Goal: Transaction & Acquisition: Purchase product/service

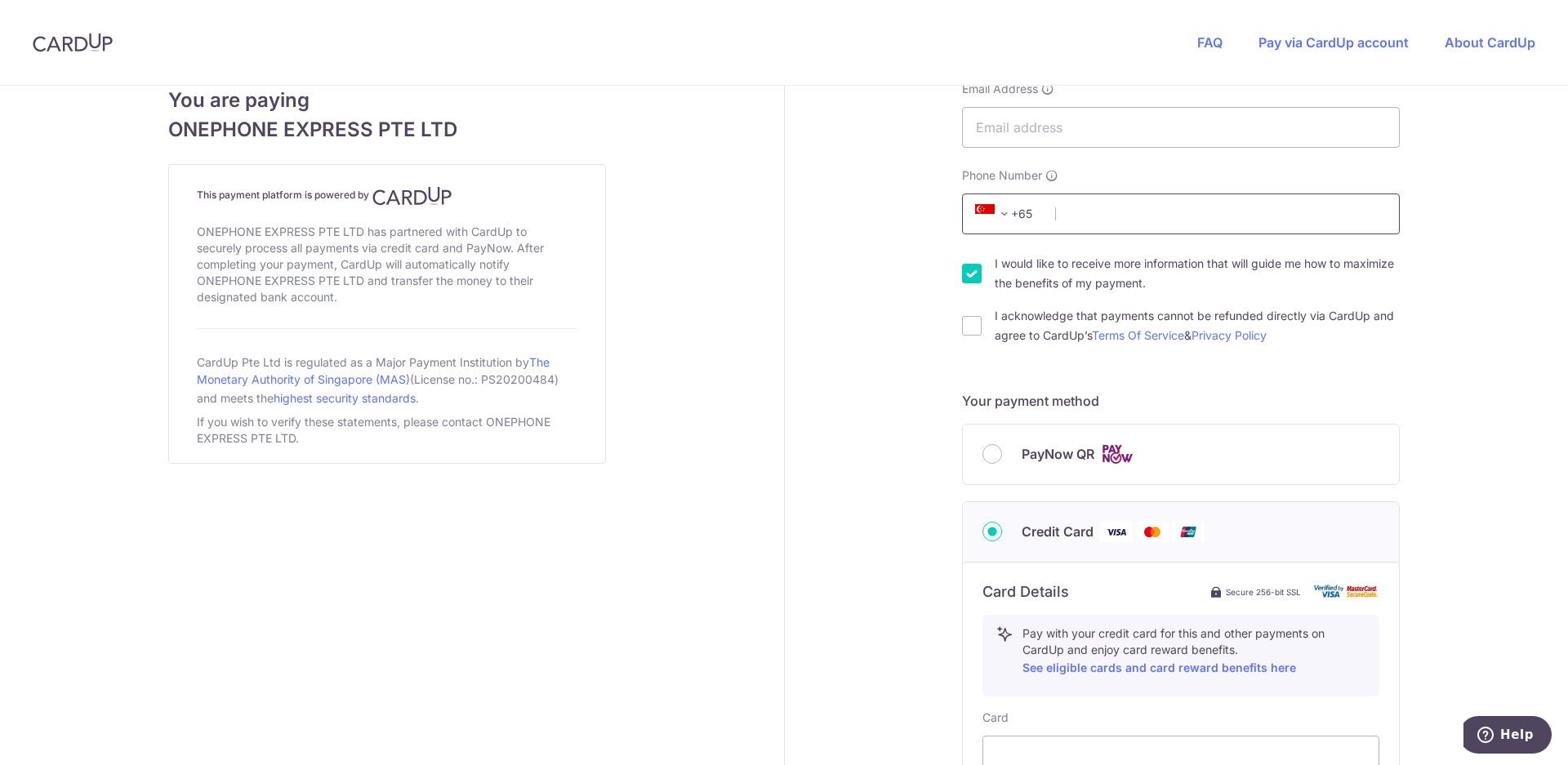
scroll to position [334, 0]
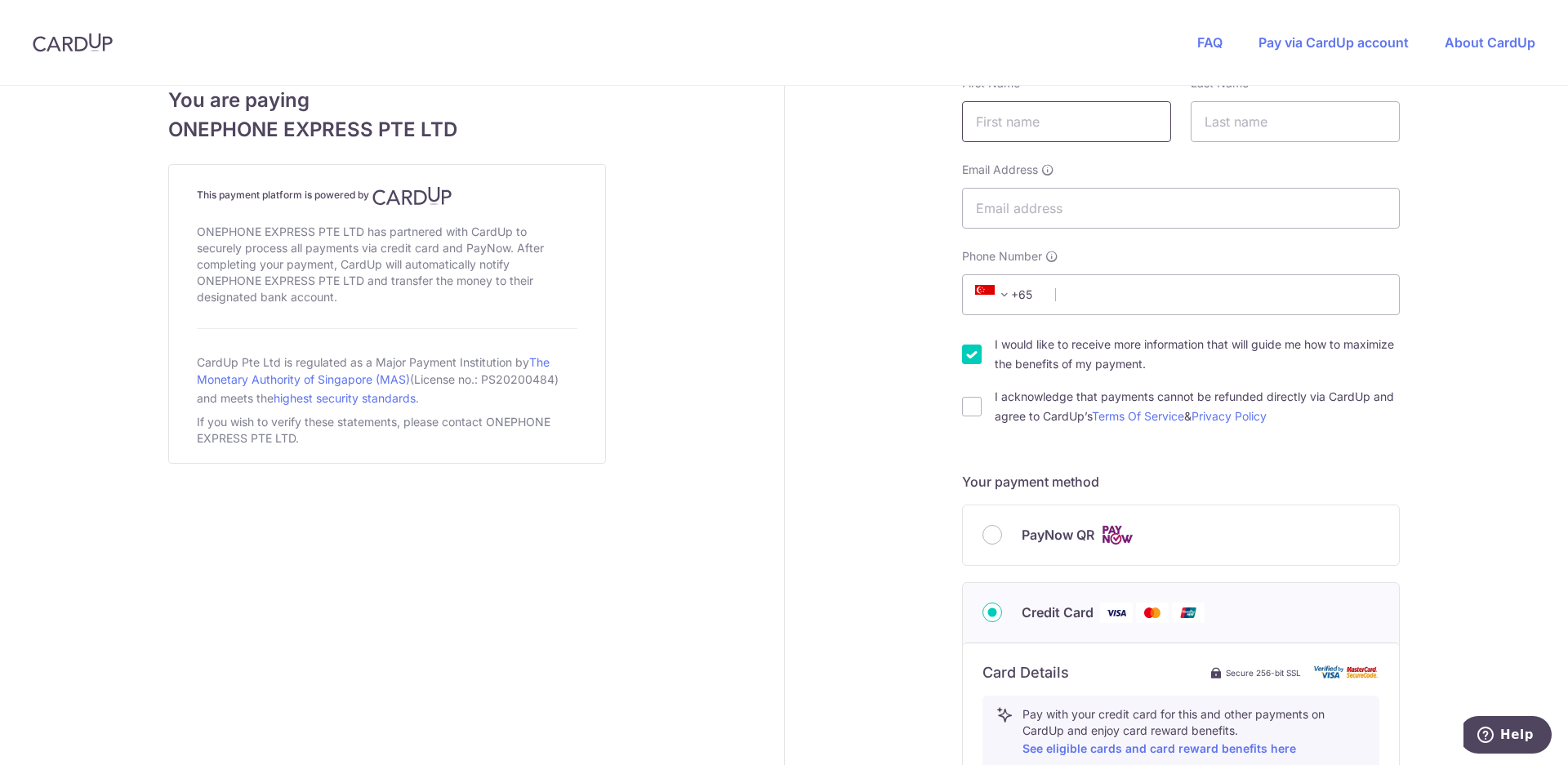
click at [1038, 122] on input "text" at bounding box center [1066, 121] width 209 height 41
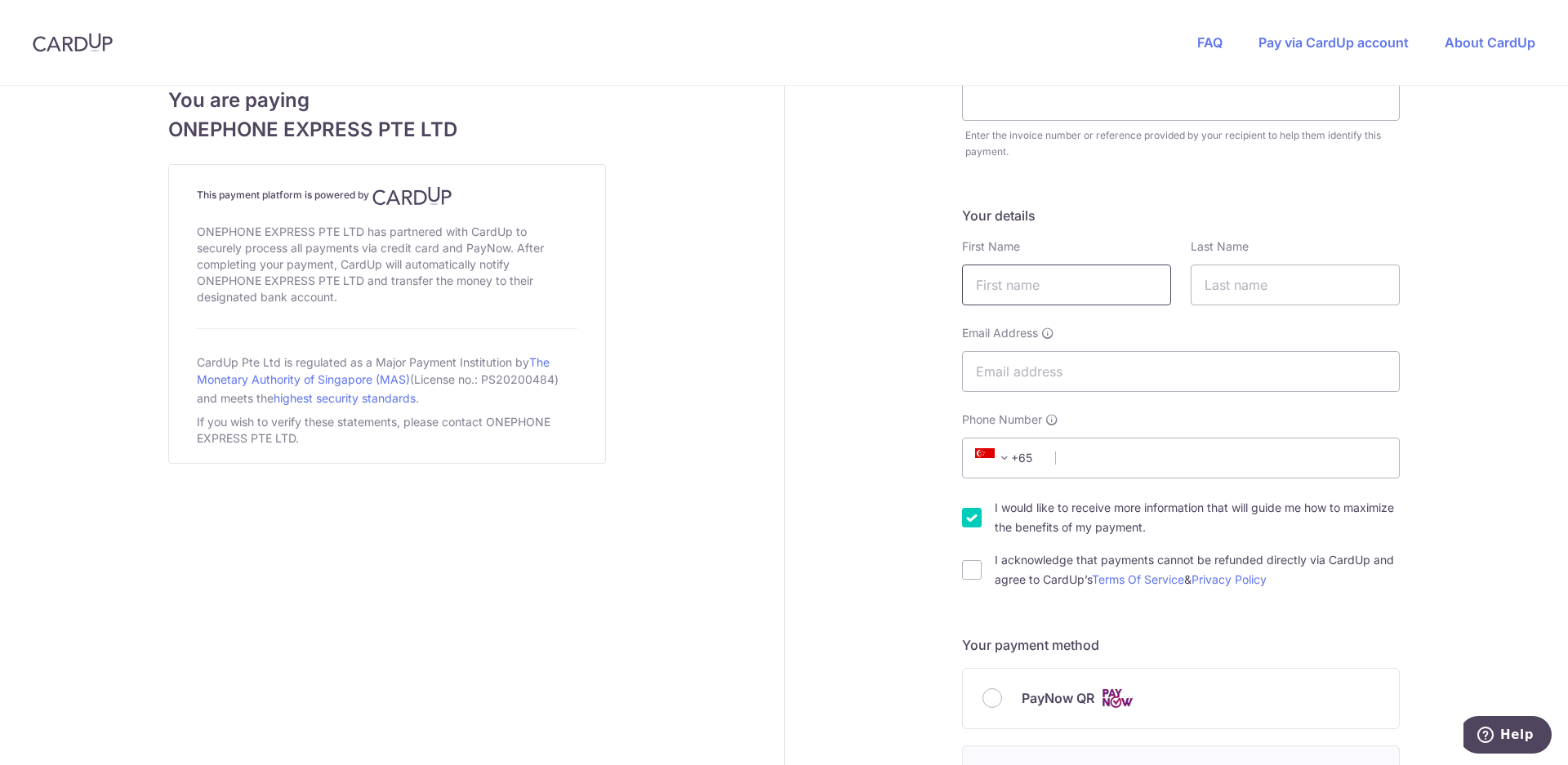
scroll to position [0, 0]
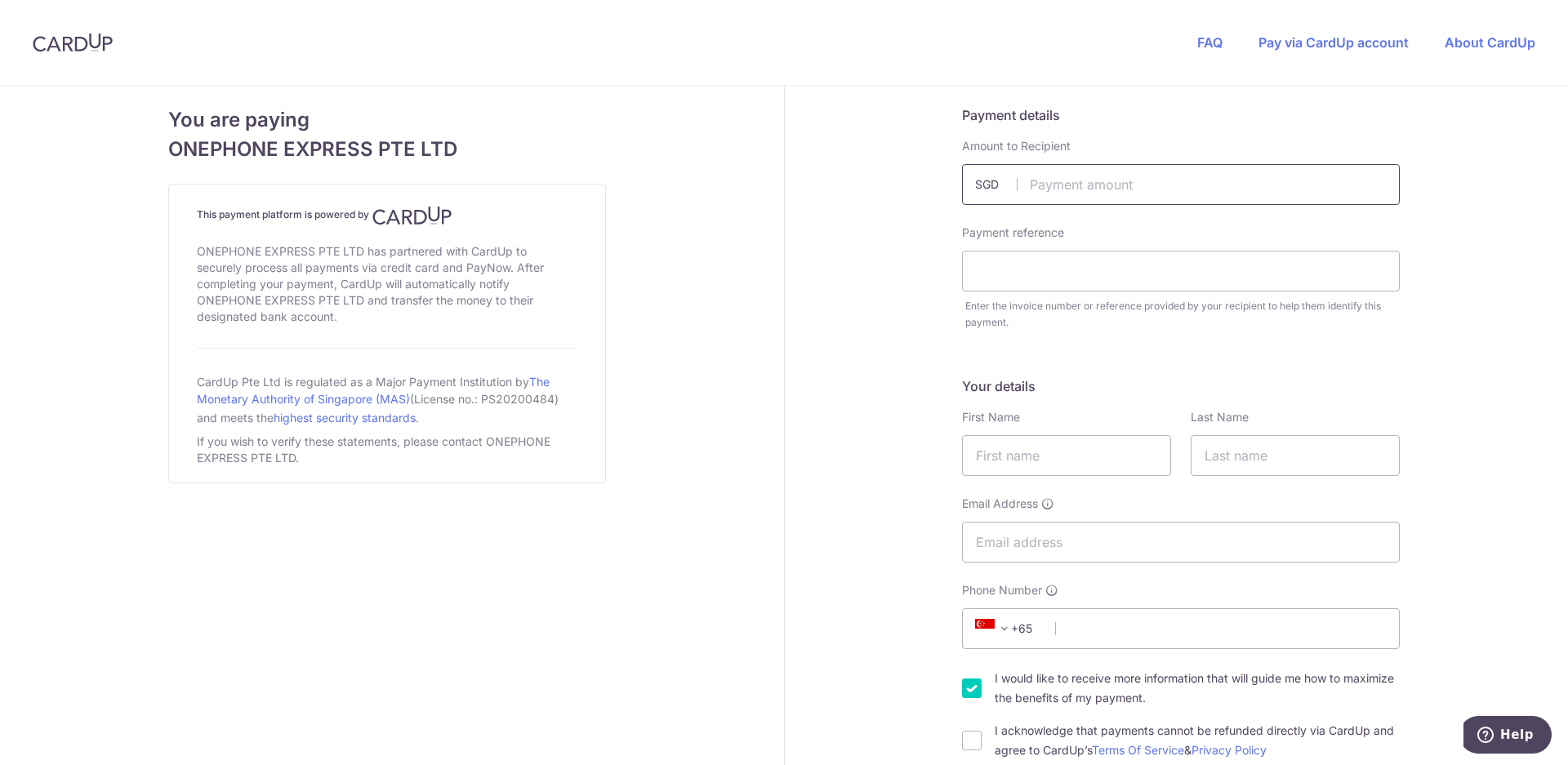
click at [1075, 185] on input "text" at bounding box center [1181, 184] width 438 height 41
click at [982, 269] on input "text" at bounding box center [1181, 270] width 438 height 41
type input "1328.00"
type input "35426"
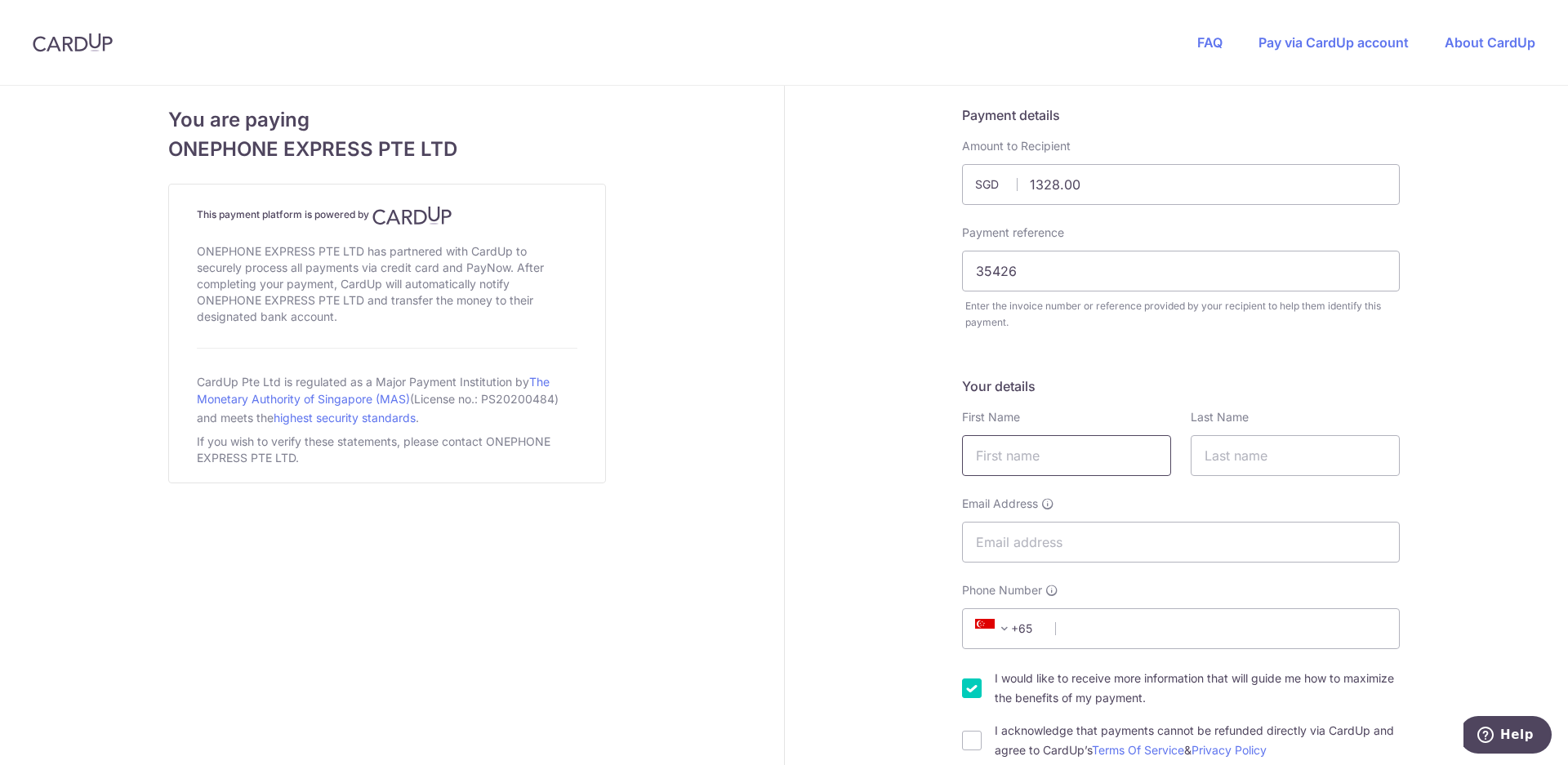
click at [1065, 468] on input "text" at bounding box center [1066, 455] width 209 height 41
type input "[PERSON_NAME]"
type input "J R"
type input "[EMAIL_ADDRESS][DOMAIN_NAME]"
click at [1073, 628] on input "Phone Number" at bounding box center [1181, 628] width 438 height 41
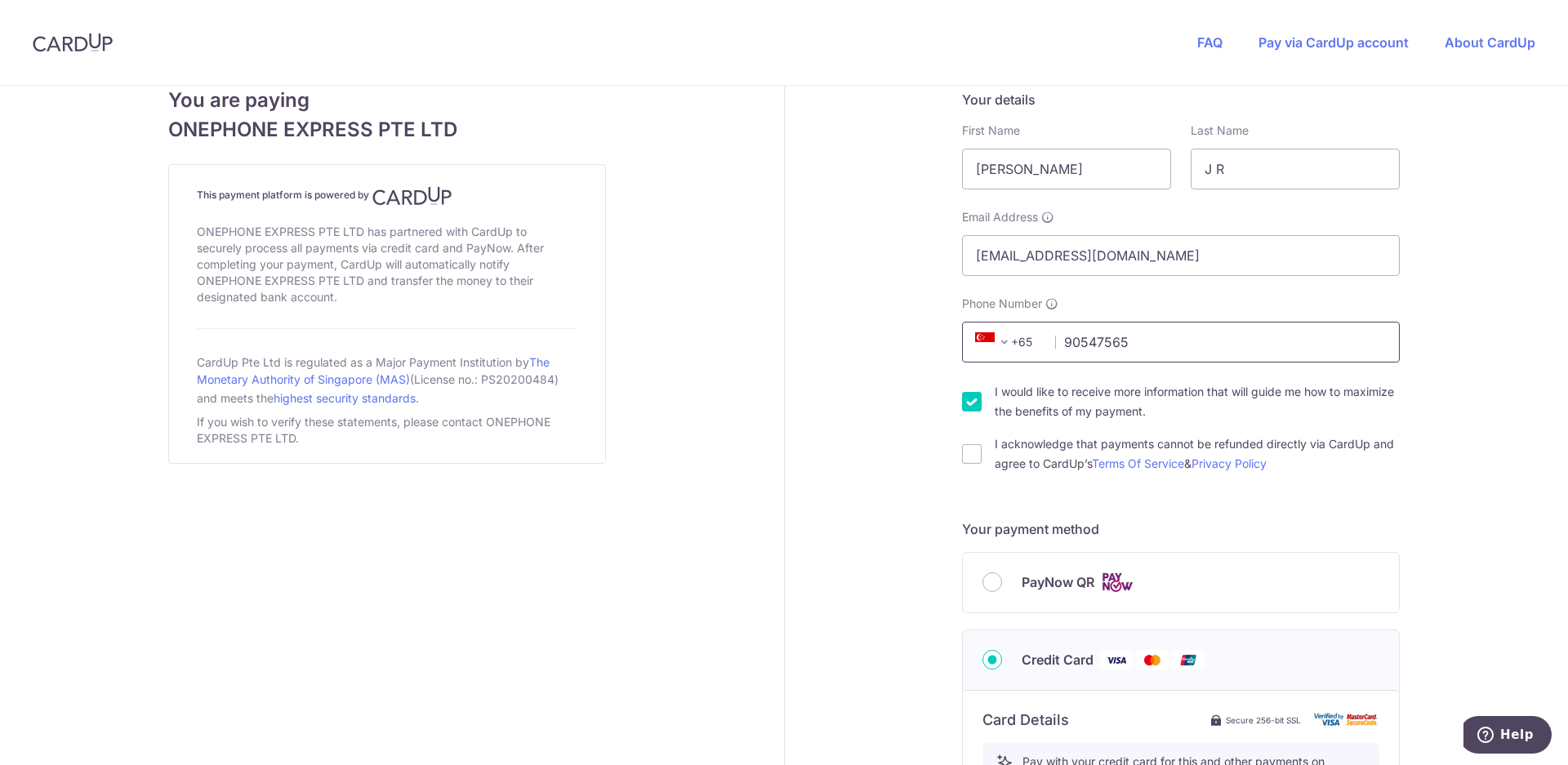
scroll to position [326, 0]
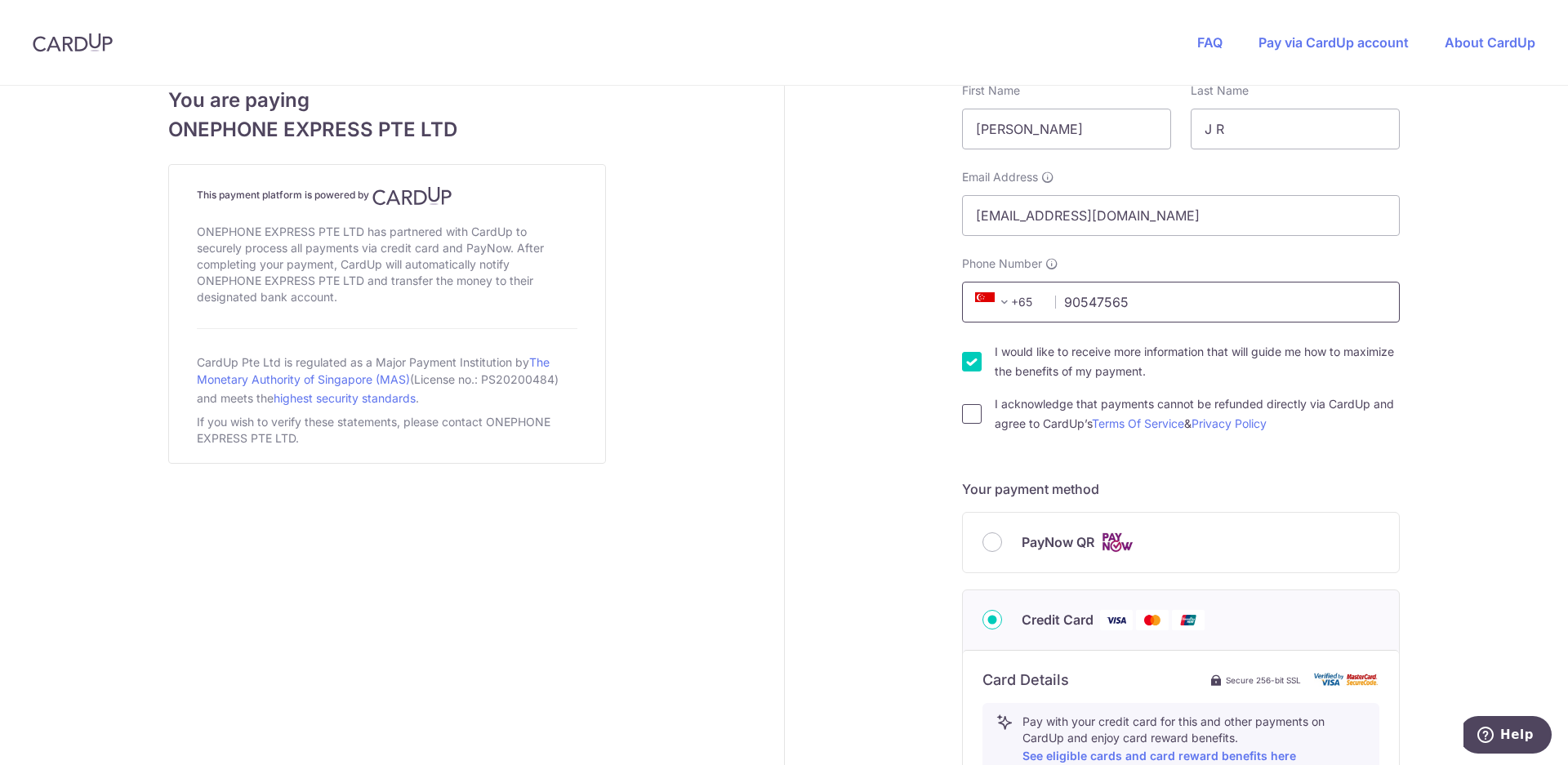
type input "90547565"
click at [969, 417] on input "I acknowledge that payments cannot be refunded directly via CardUp and agree to…" at bounding box center [972, 414] width 20 height 20
checkbox input "true"
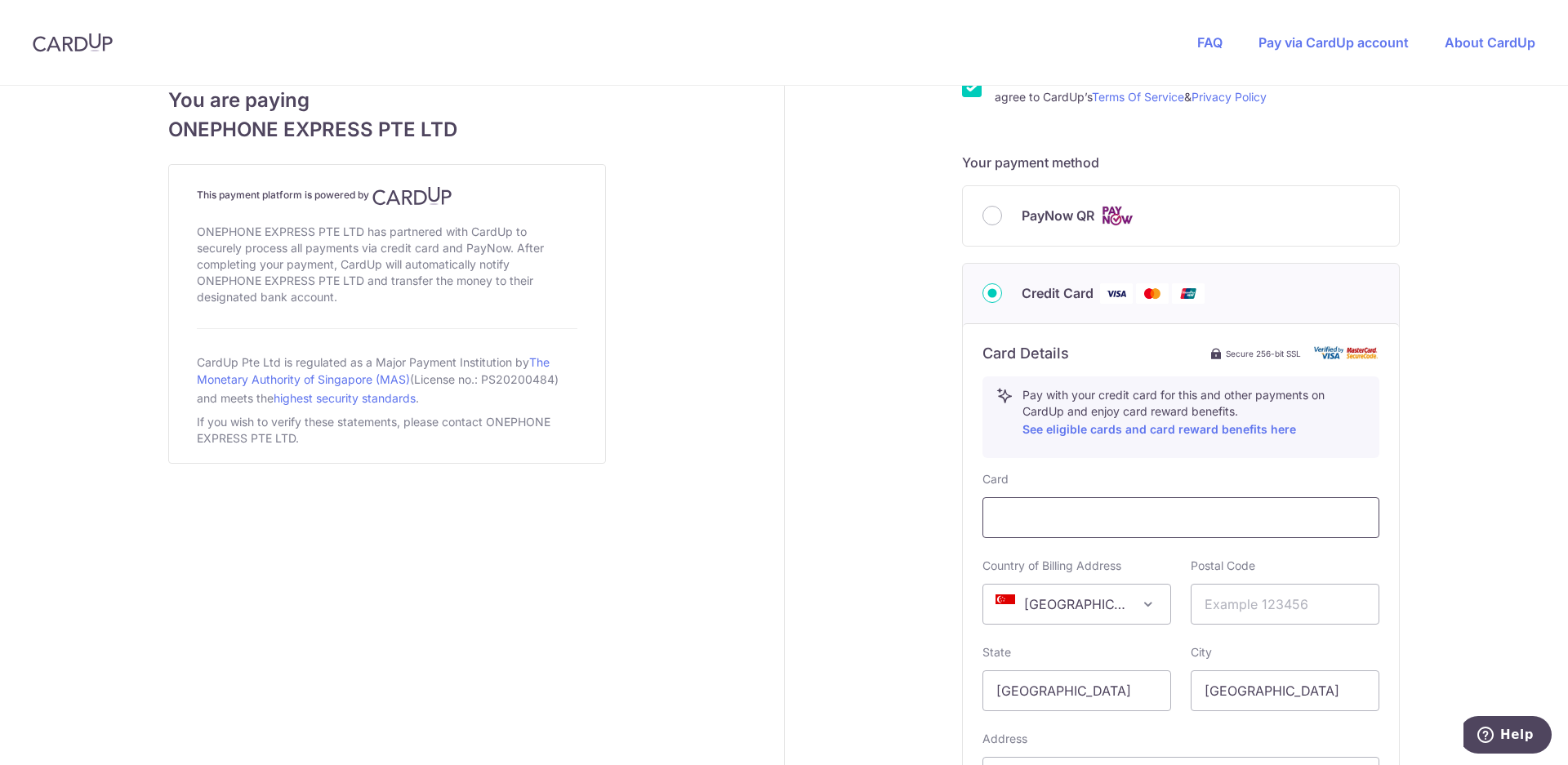
click at [1050, 508] on iframe at bounding box center [1181, 518] width 369 height 20
click at [1219, 603] on input "text" at bounding box center [1285, 604] width 189 height 41
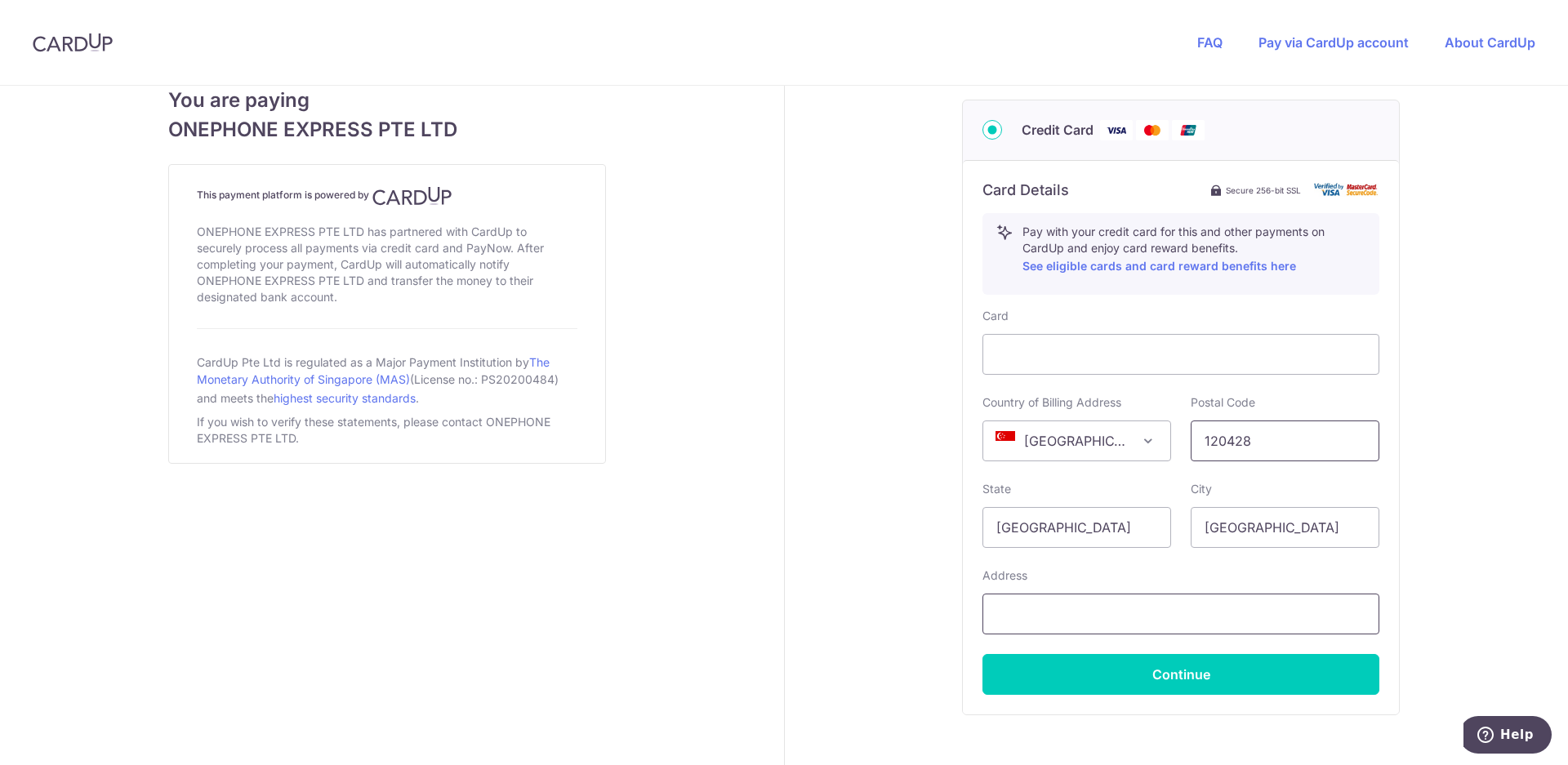
type input "120428"
click at [1016, 619] on input "text" at bounding box center [1180, 614] width 397 height 41
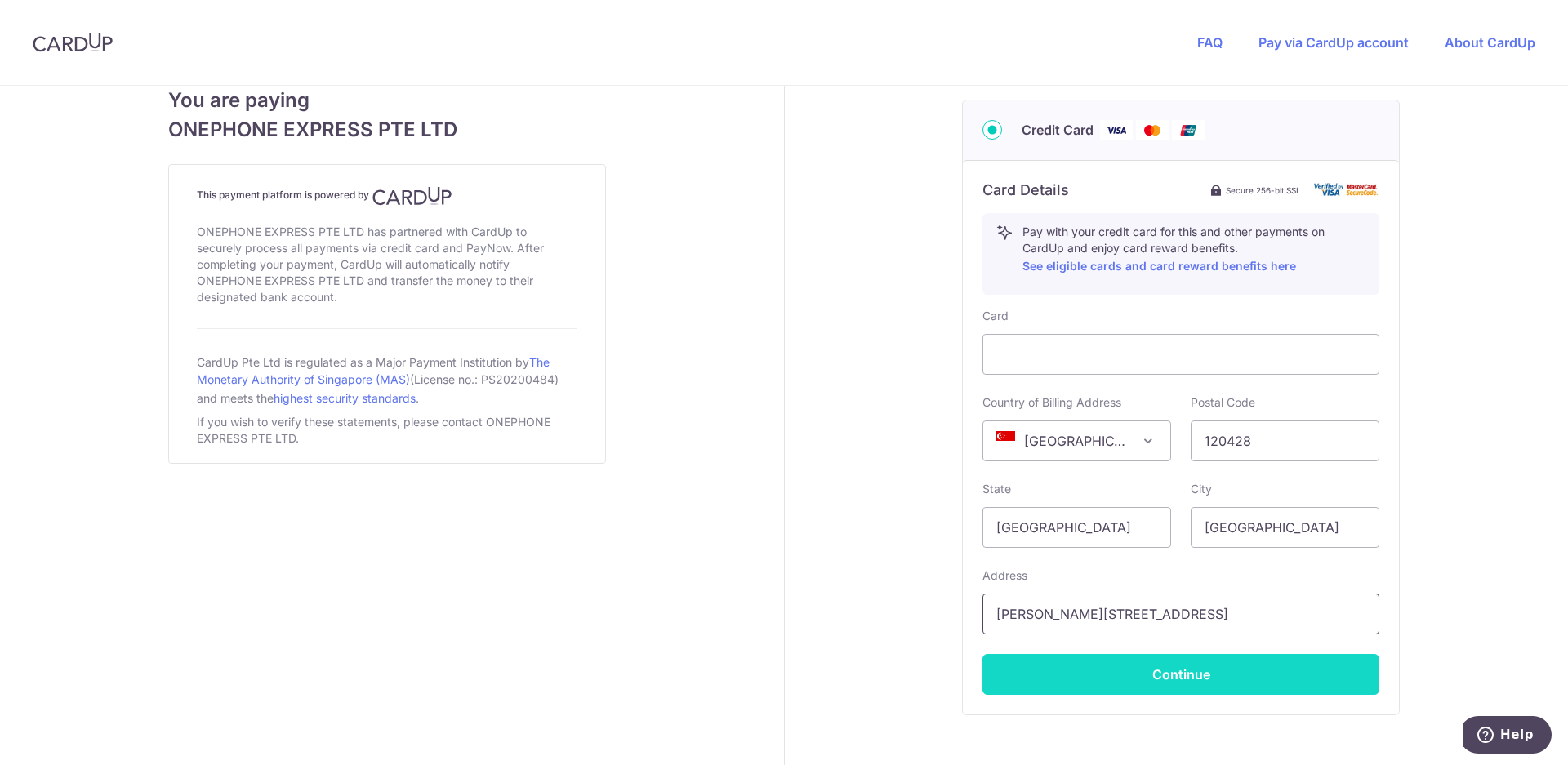
type input "[PERSON_NAME][STREET_ADDRESS]"
click at [1083, 670] on button "Continue" at bounding box center [1180, 674] width 397 height 41
type input "**** 6152"
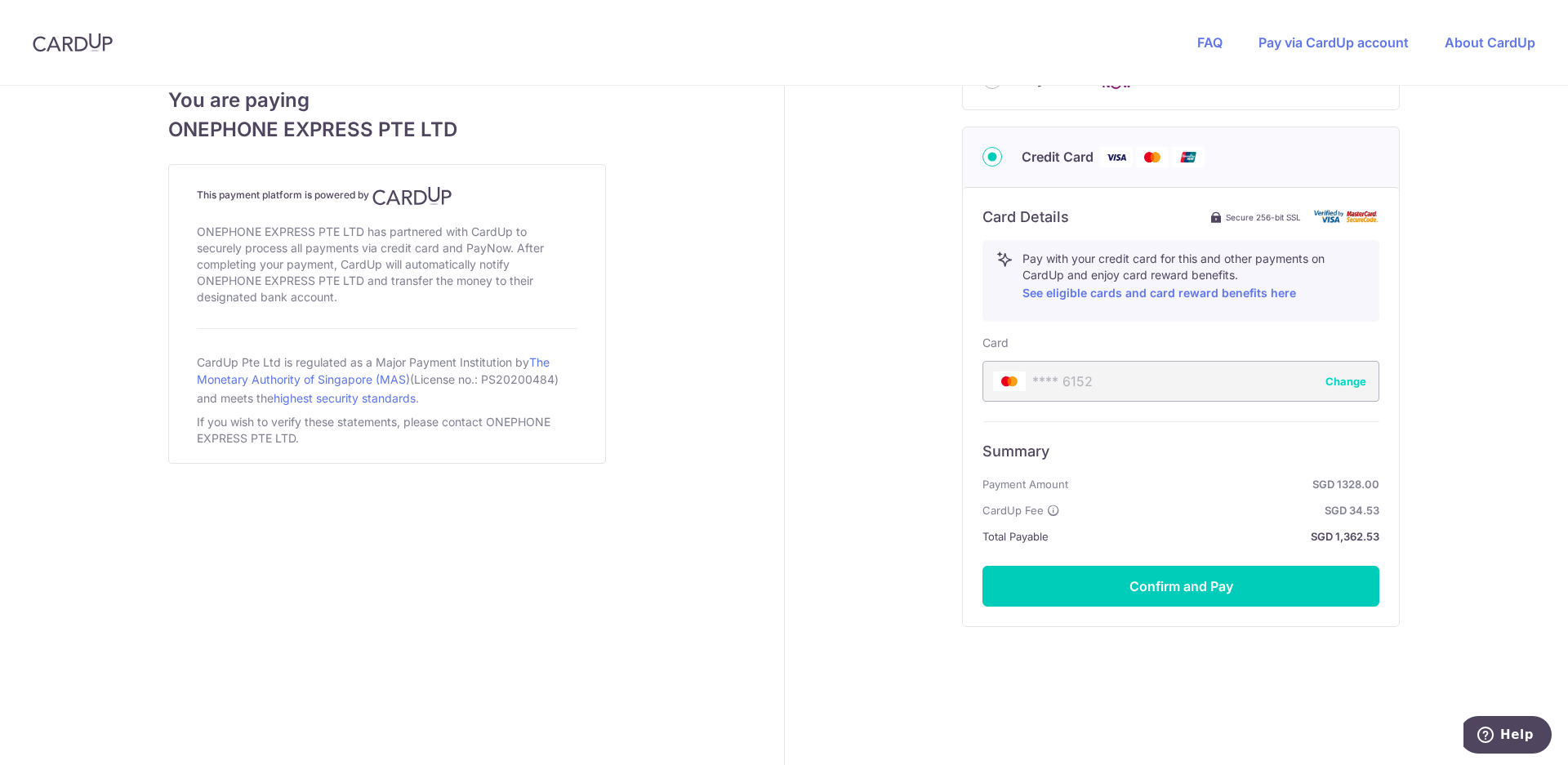
scroll to position [790, 0]
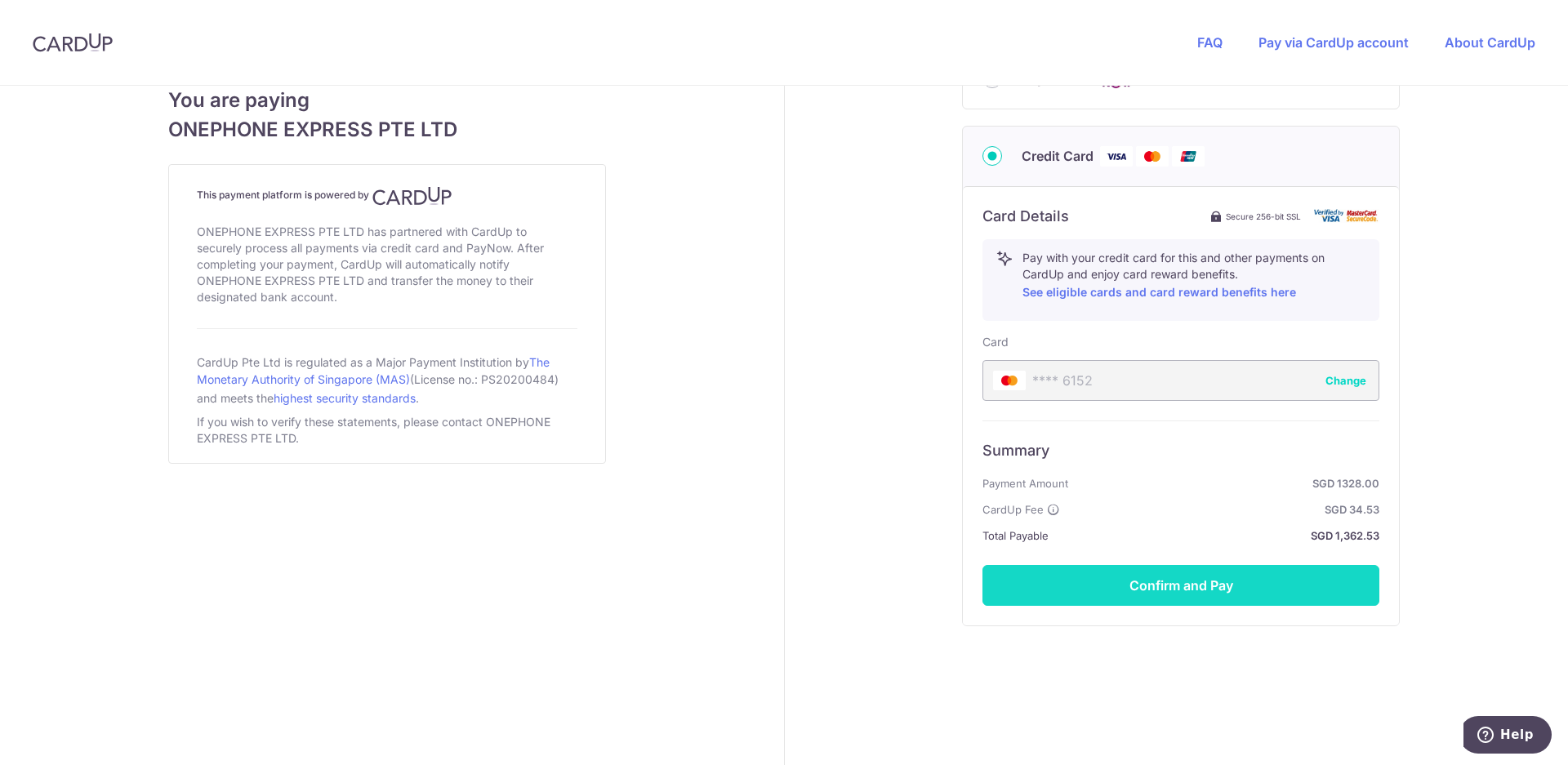
click at [1213, 590] on button "Confirm and Pay" at bounding box center [1180, 585] width 397 height 41
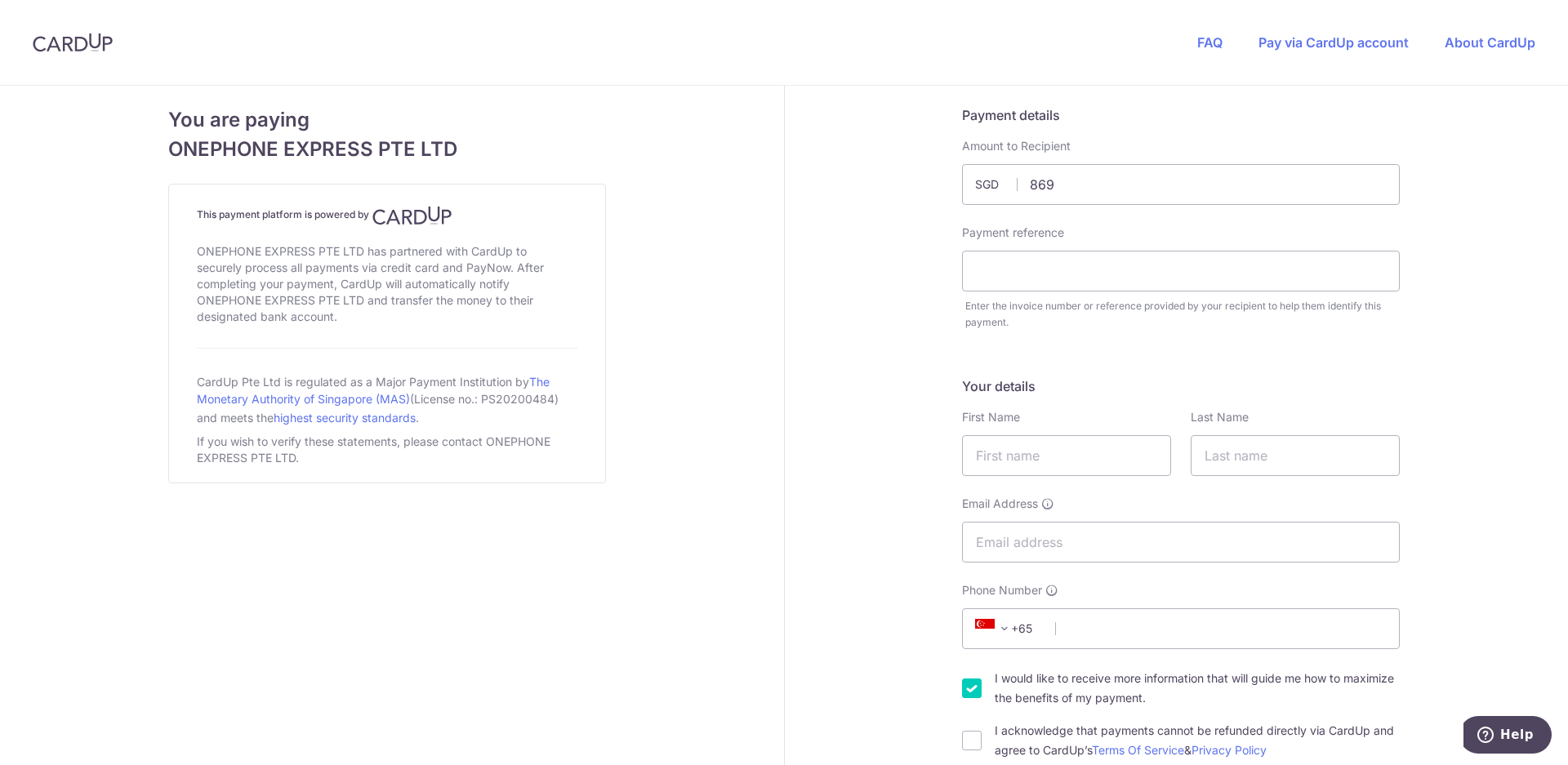
type input "869.00"
click at [1105, 279] on input "text" at bounding box center [1181, 270] width 438 height 41
type input "35429"
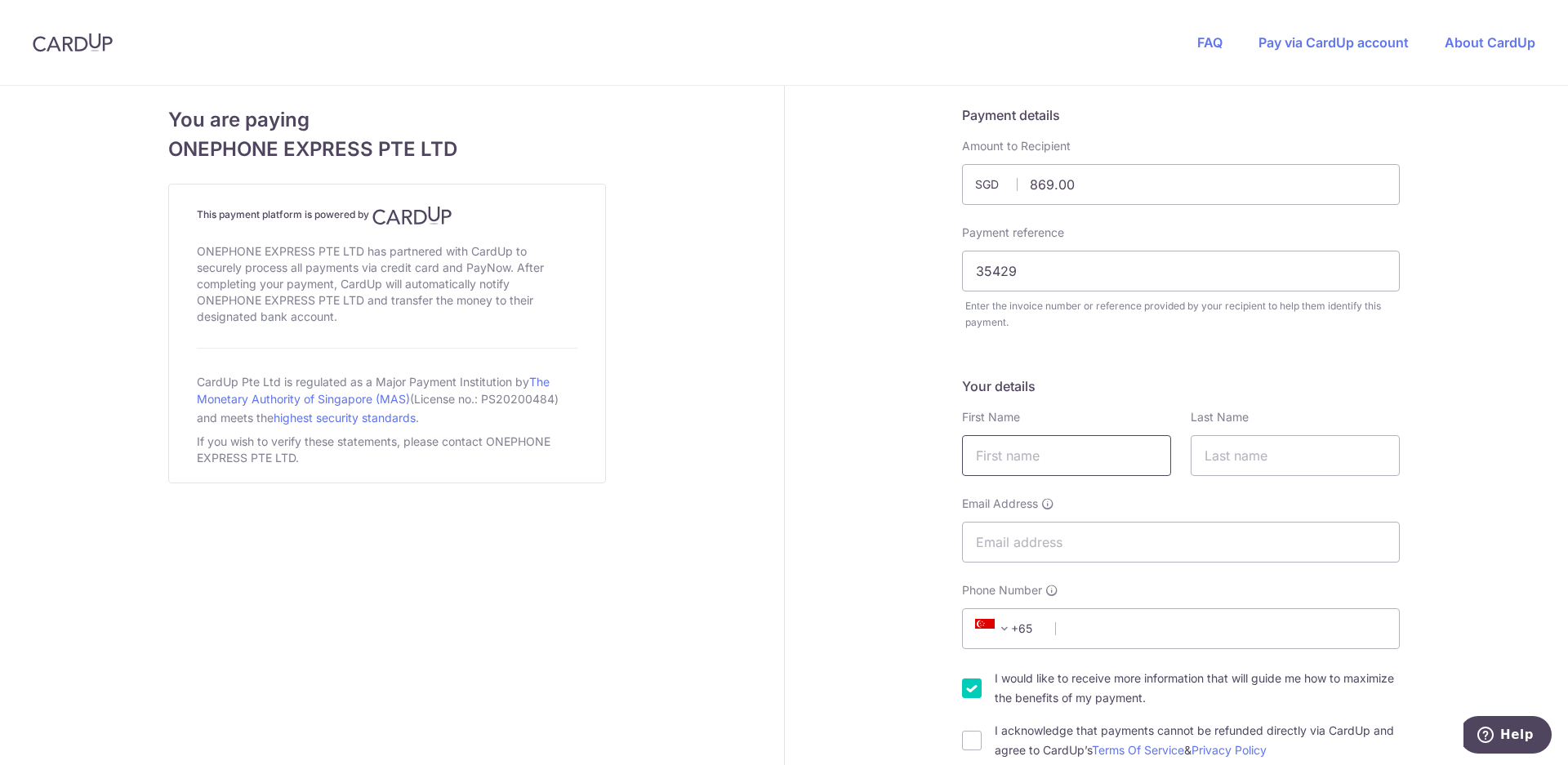
click at [1007, 461] on input "text" at bounding box center [1066, 455] width 209 height 41
type input "[PERSON_NAME]"
type input "J R"
type input "[EMAIL_ADDRESS][DOMAIN_NAME]"
type input "90547565"
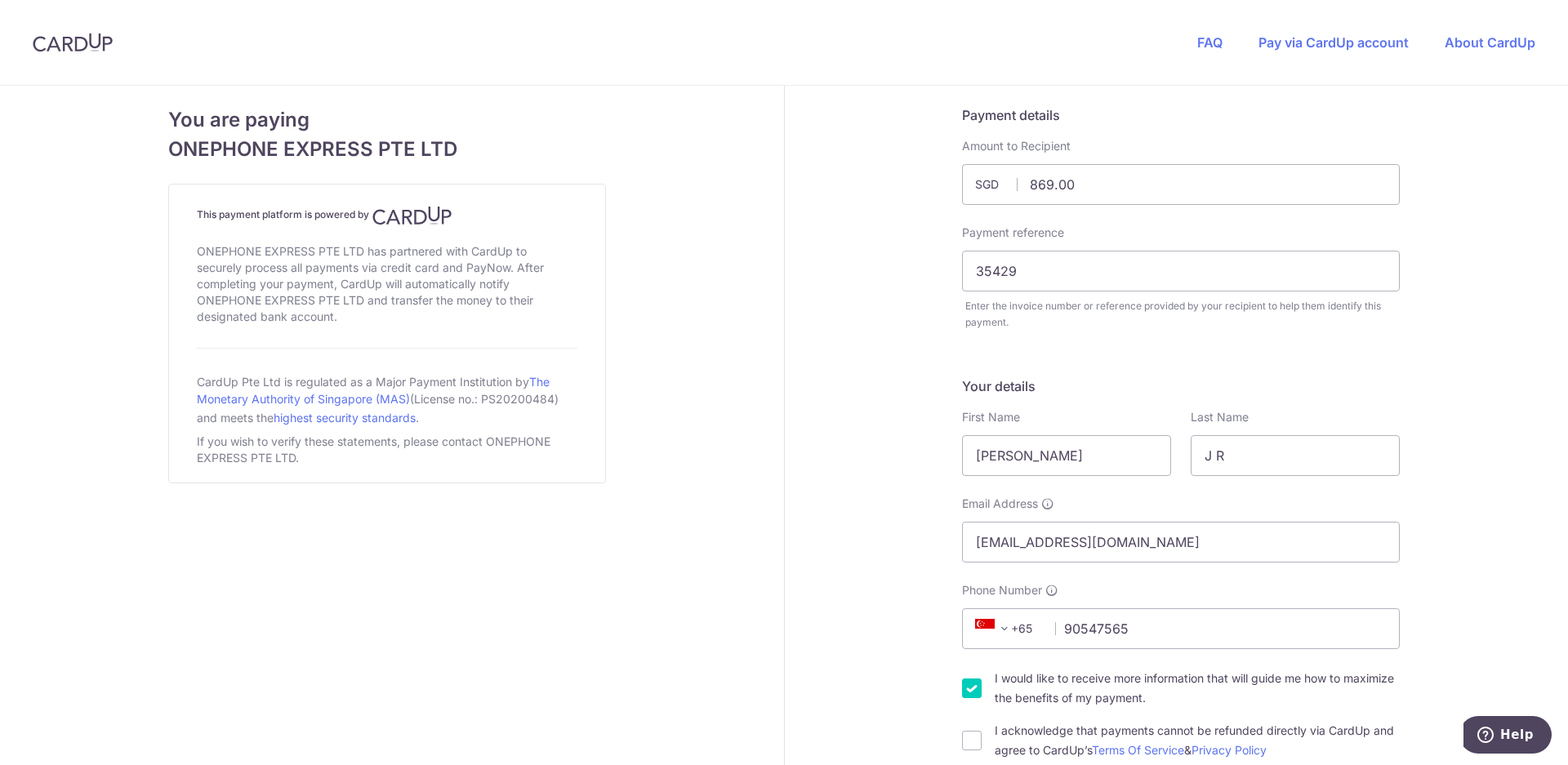
type input "120428"
type input "[PERSON_NAME][STREET_ADDRESS]"
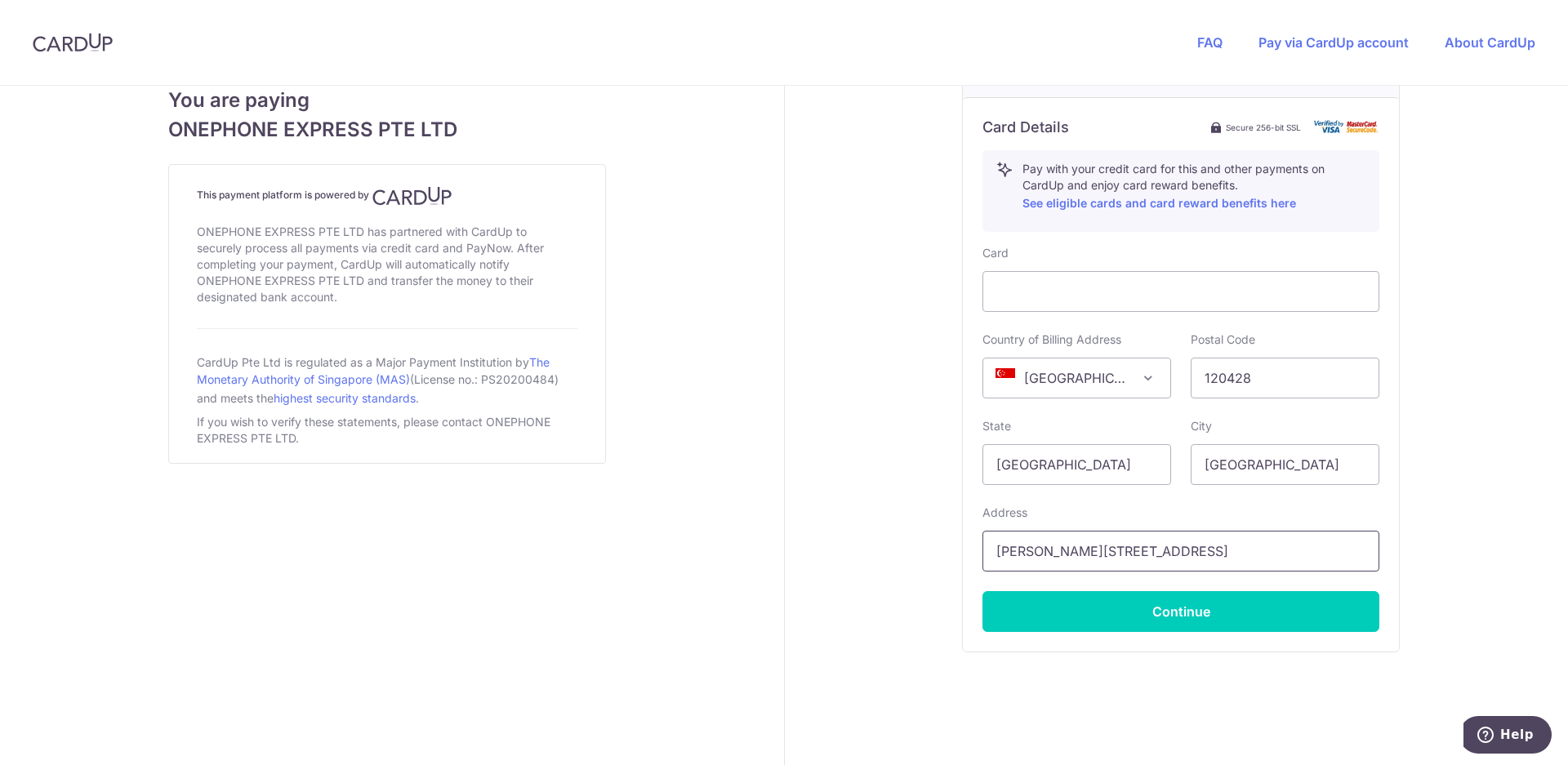
scroll to position [906, 0]
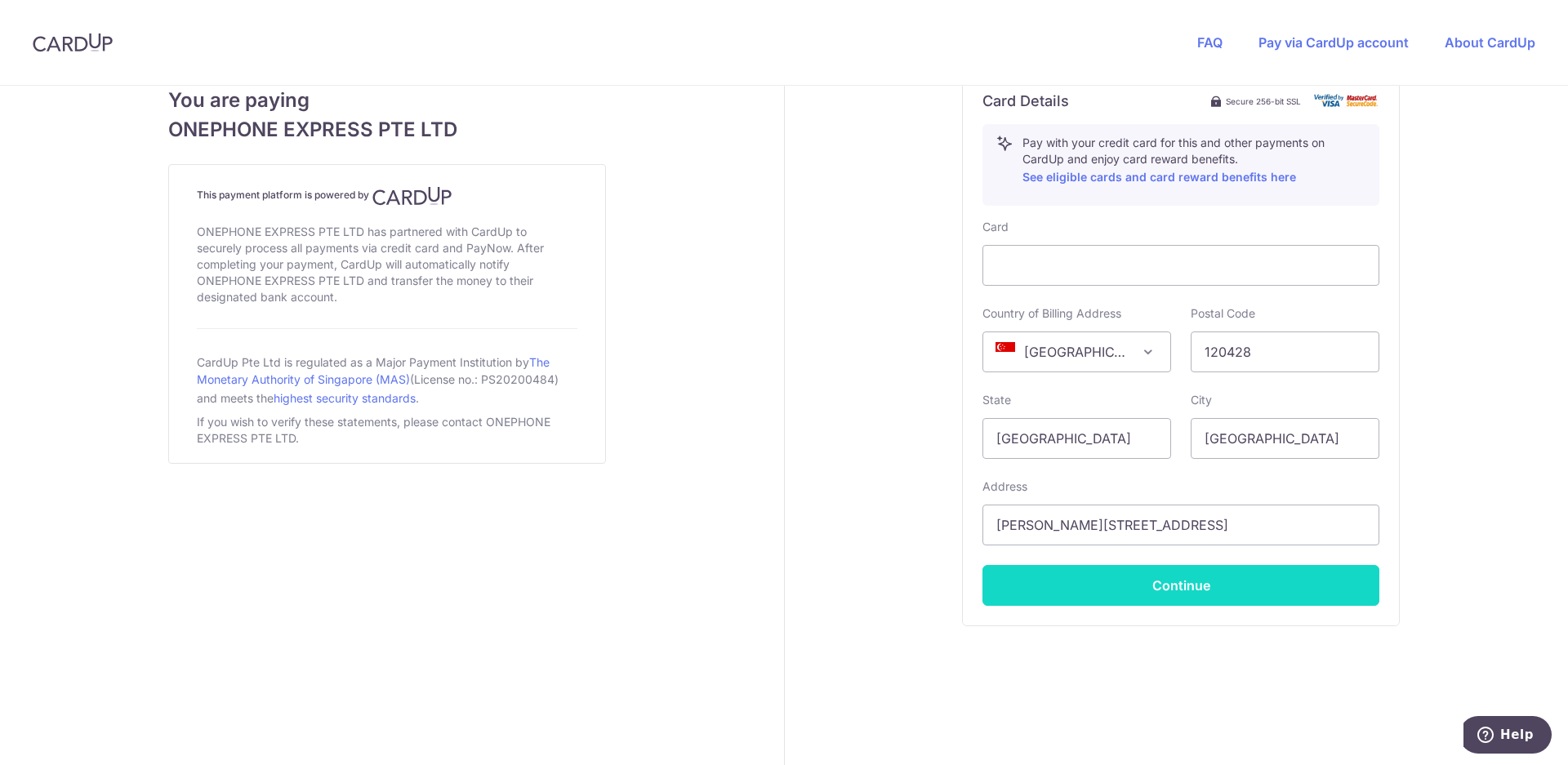
click at [1129, 583] on button "Continue" at bounding box center [1180, 585] width 397 height 41
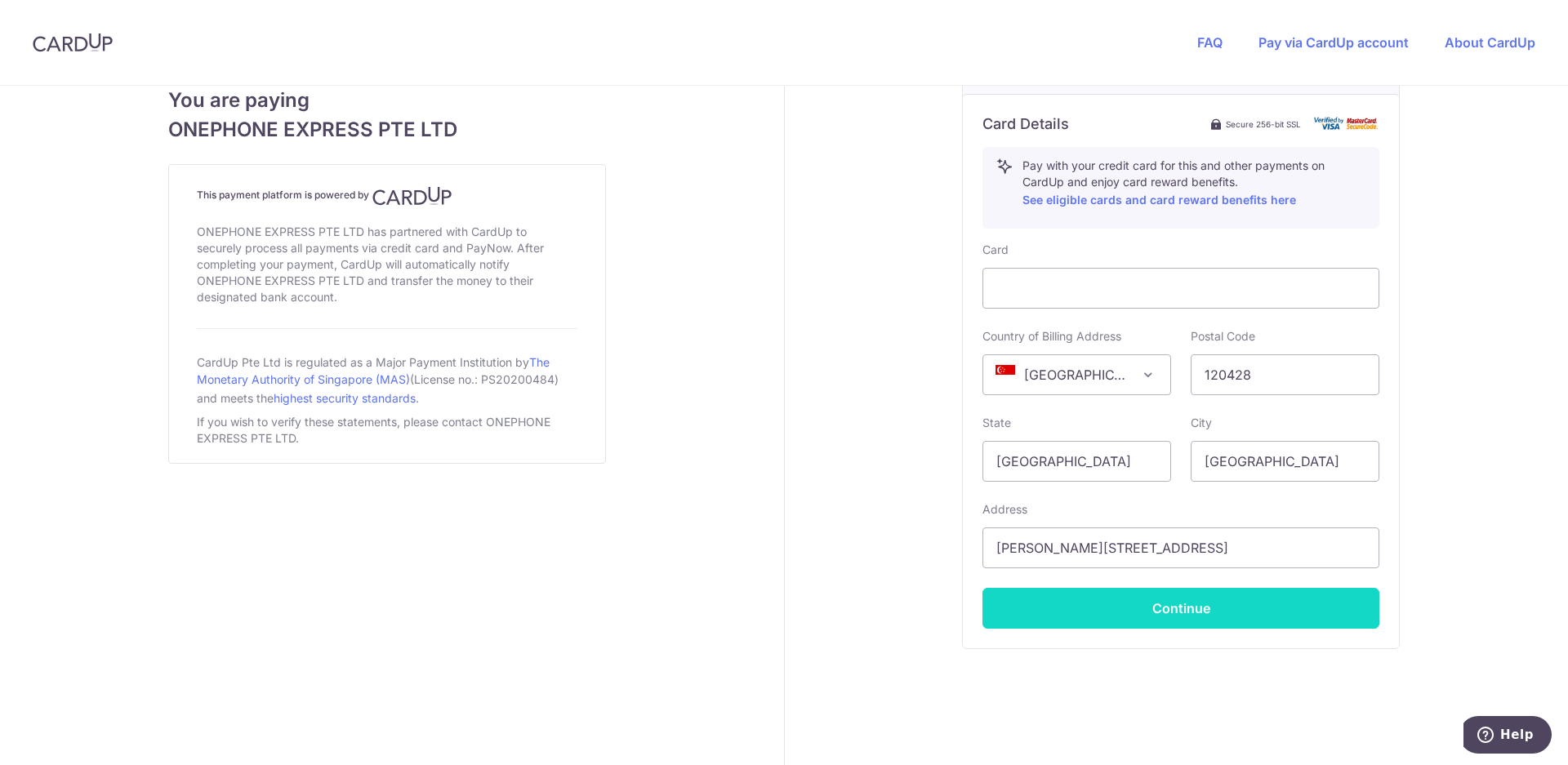
scroll to position [316, 0]
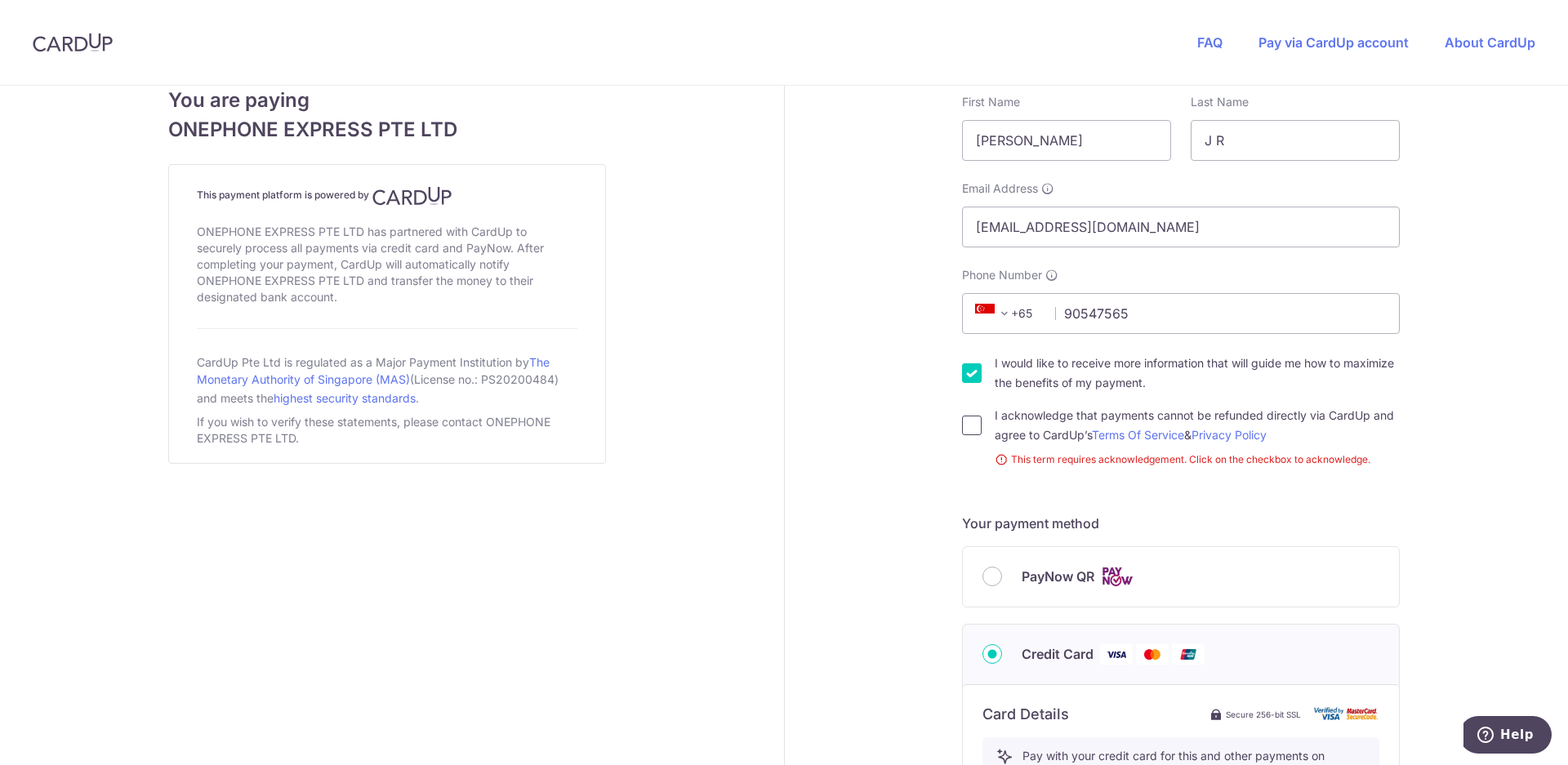
click at [974, 427] on input "I acknowledge that payments cannot be refunded directly via CardUp and agree to…" at bounding box center [972, 426] width 20 height 20
checkbox input "true"
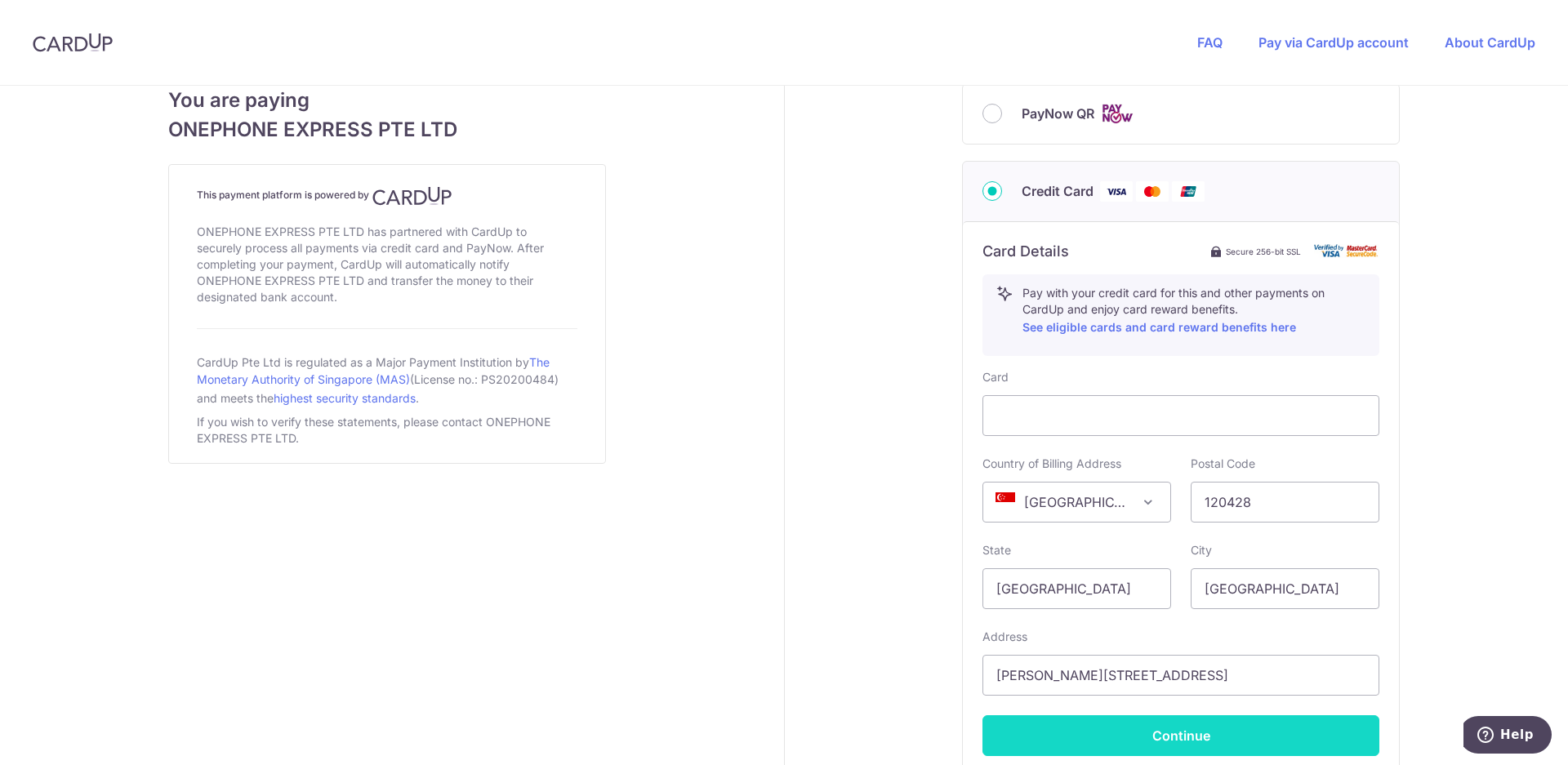
scroll to position [887, 0]
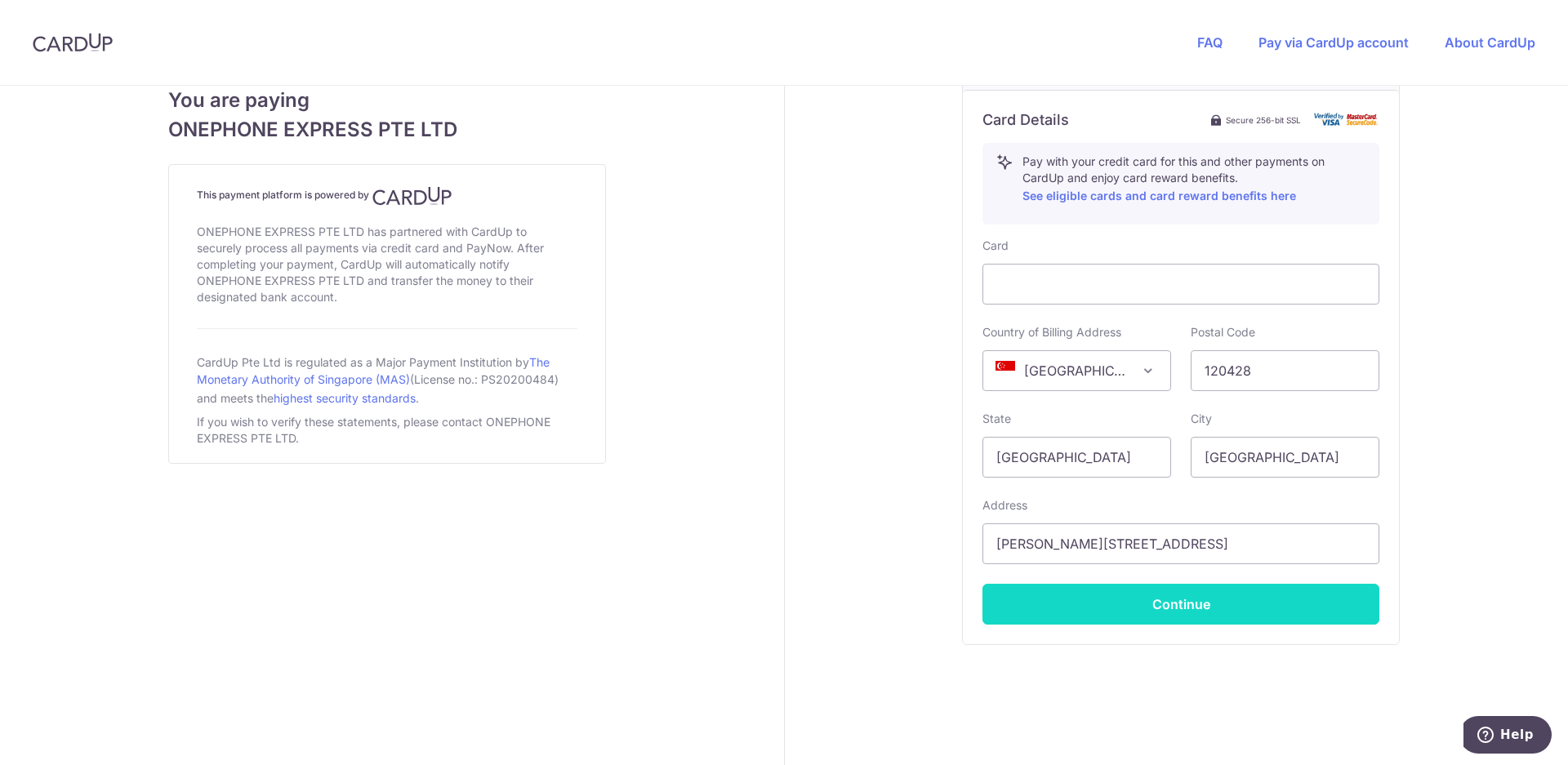
click at [1234, 603] on button "Continue" at bounding box center [1180, 604] width 397 height 41
type input "**** 6152"
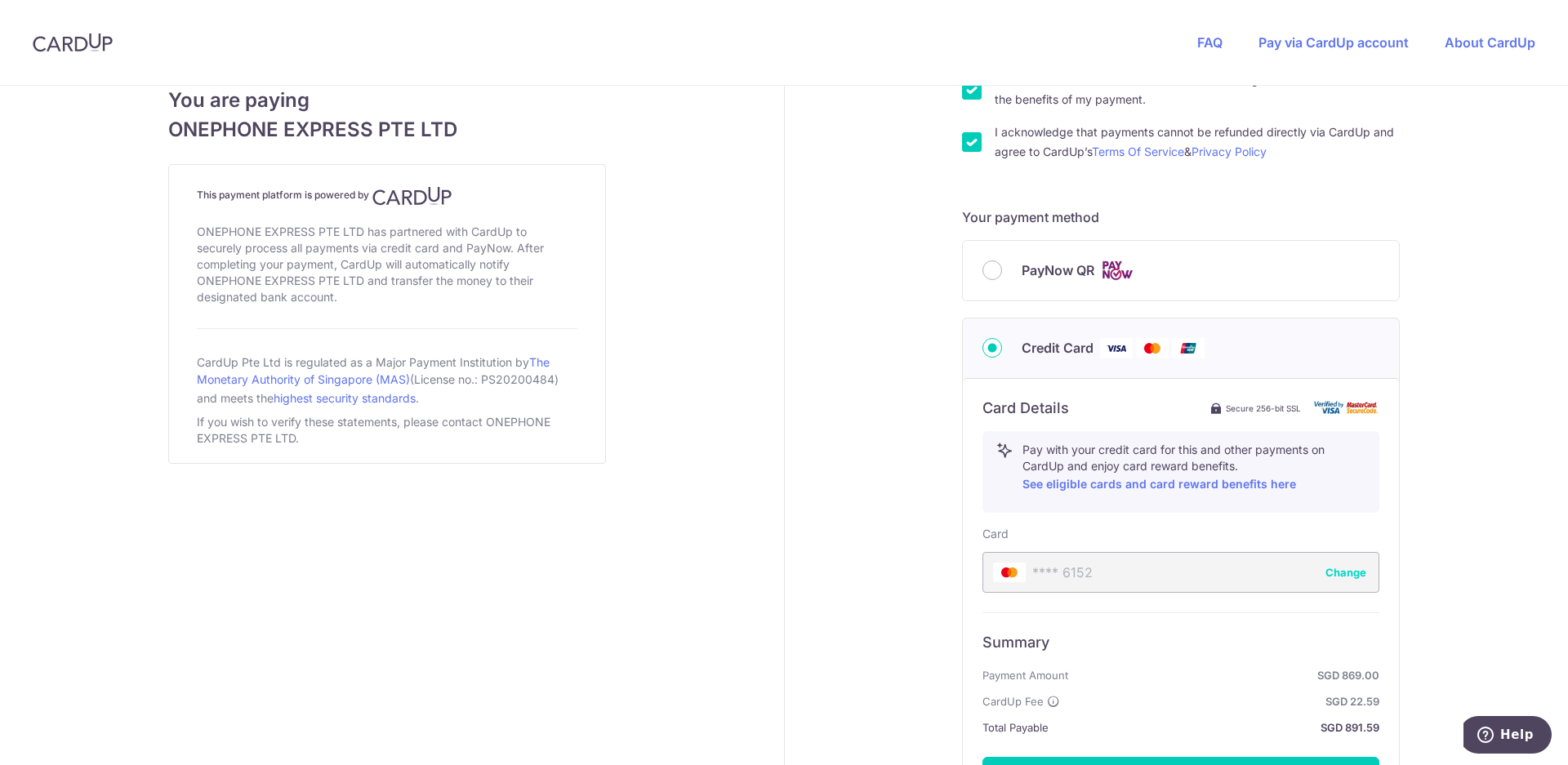
scroll to position [790, 0]
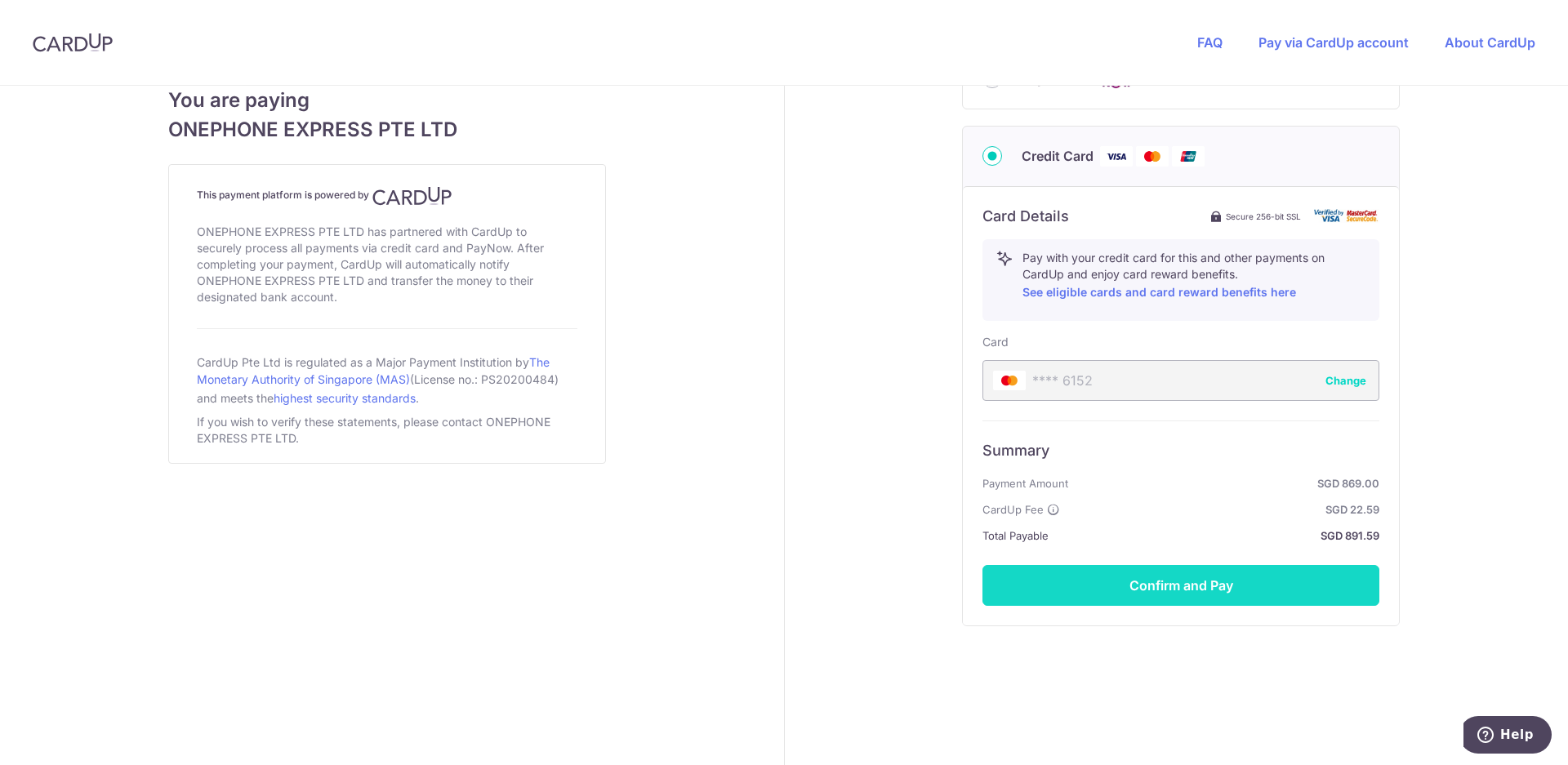
click at [1154, 588] on button "Confirm and Pay" at bounding box center [1180, 585] width 397 height 41
